Goal: Find specific page/section: Find specific page/section

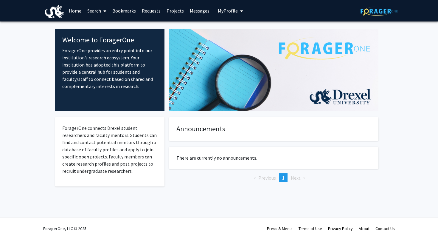
click at [101, 9] on span at bounding box center [103, 11] width 5 height 21
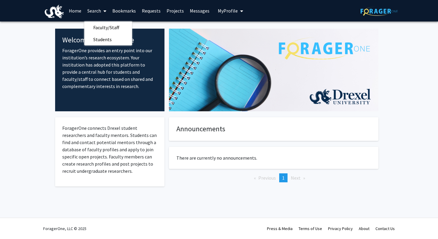
click at [80, 12] on link "Home" at bounding box center [75, 10] width 18 height 21
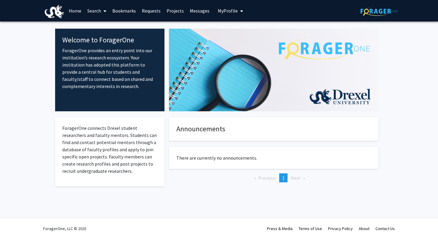
click at [78, 12] on link "Home" at bounding box center [75, 10] width 18 height 21
click at [171, 13] on link "Projects" at bounding box center [175, 10] width 23 height 21
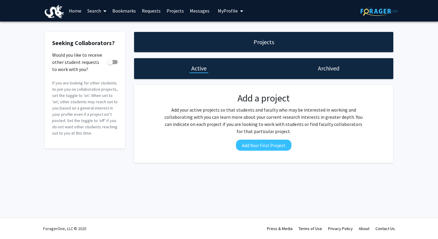
click at [195, 10] on link "Messages" at bounding box center [200, 10] width 26 height 21
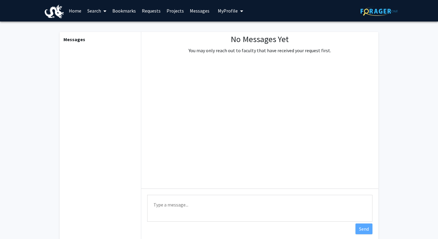
click at [154, 12] on link "Requests" at bounding box center [151, 10] width 25 height 21
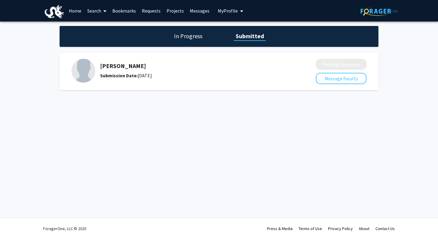
click at [150, 13] on link "Requests" at bounding box center [151, 10] width 25 height 21
click at [93, 13] on link "Search" at bounding box center [96, 10] width 25 height 21
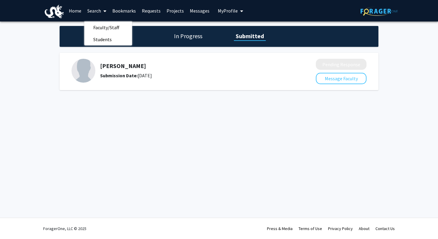
click at [79, 13] on link "Home" at bounding box center [75, 10] width 18 height 21
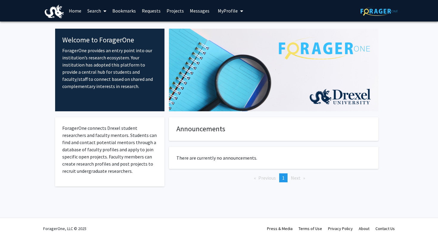
click at [106, 12] on icon at bounding box center [104, 11] width 3 height 5
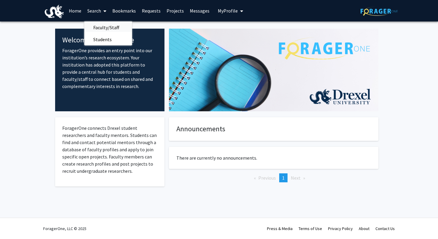
click at [107, 30] on span "Faculty/Staff" at bounding box center [106, 27] width 44 height 12
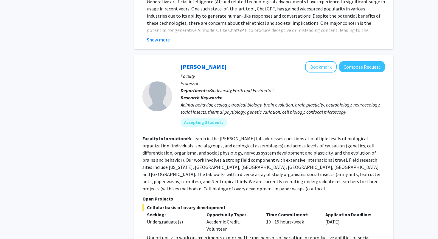
scroll to position [2225, 0]
